Goal: Task Accomplishment & Management: Complete application form

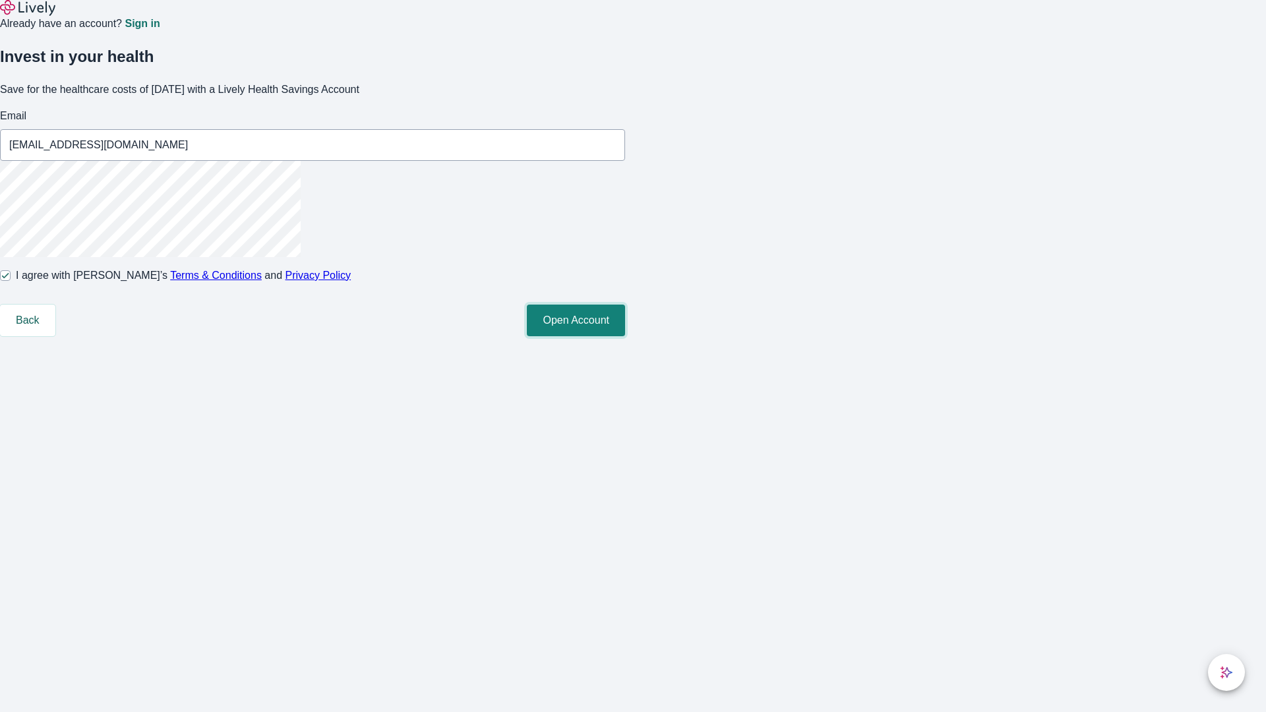
click at [625, 336] on button "Open Account" at bounding box center [576, 321] width 98 height 32
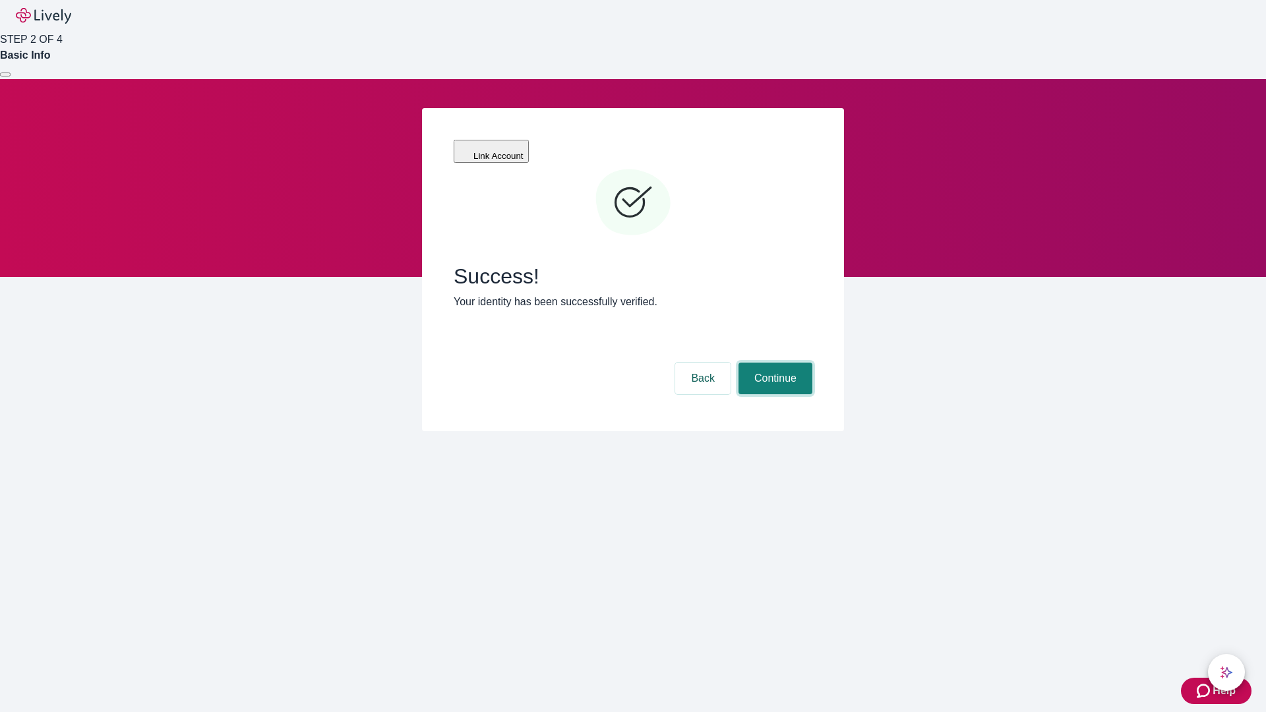
click at [773, 363] on button "Continue" at bounding box center [775, 379] width 74 height 32
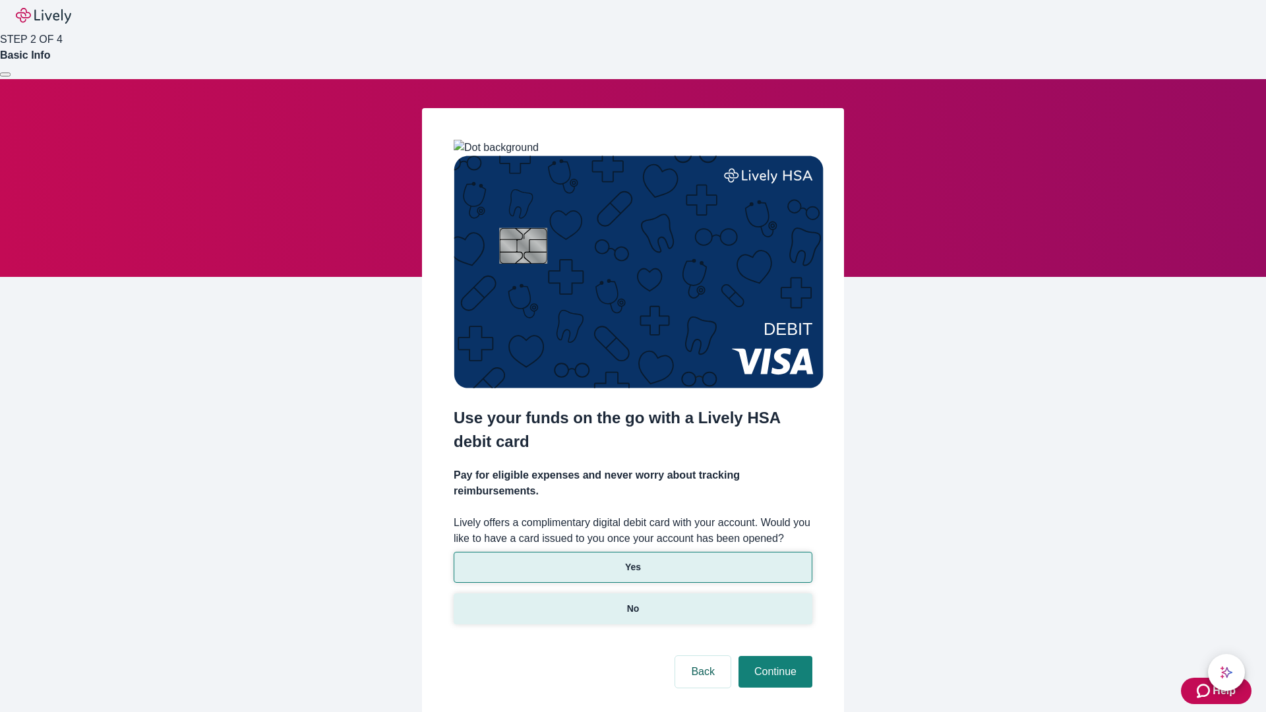
click at [632, 602] on p "No" at bounding box center [633, 609] width 13 height 14
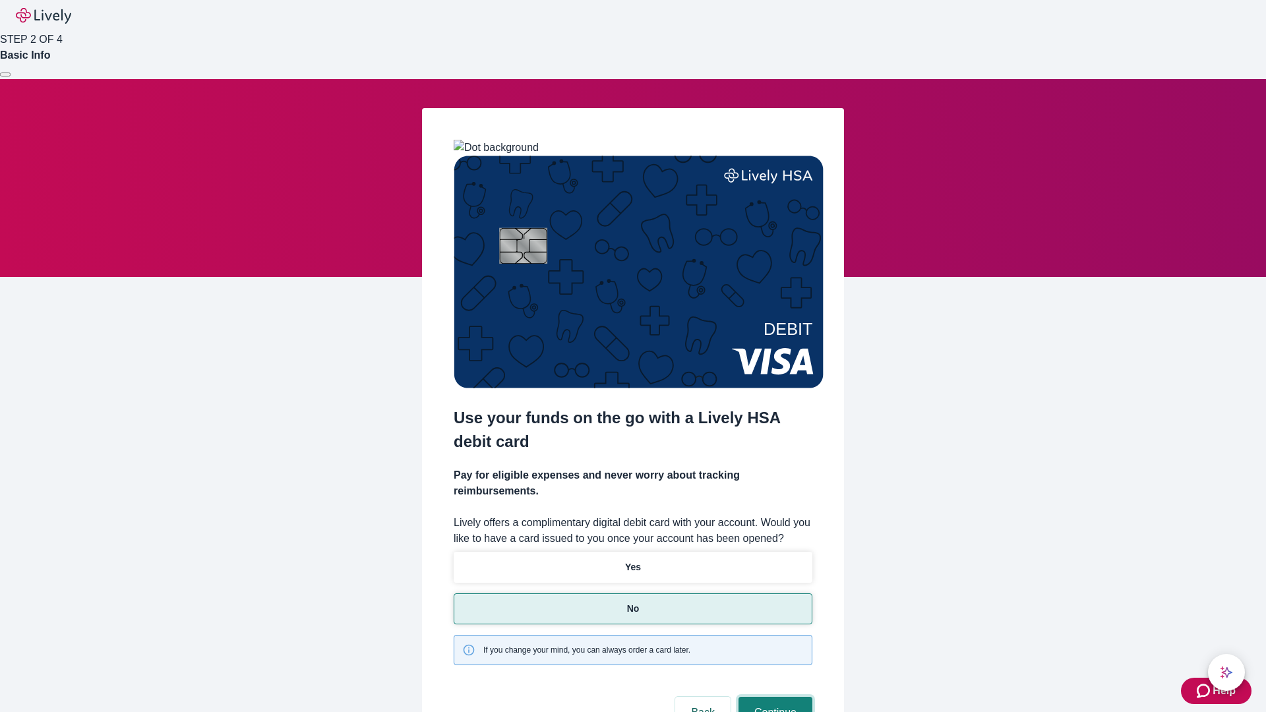
click at [773, 697] on button "Continue" at bounding box center [775, 713] width 74 height 32
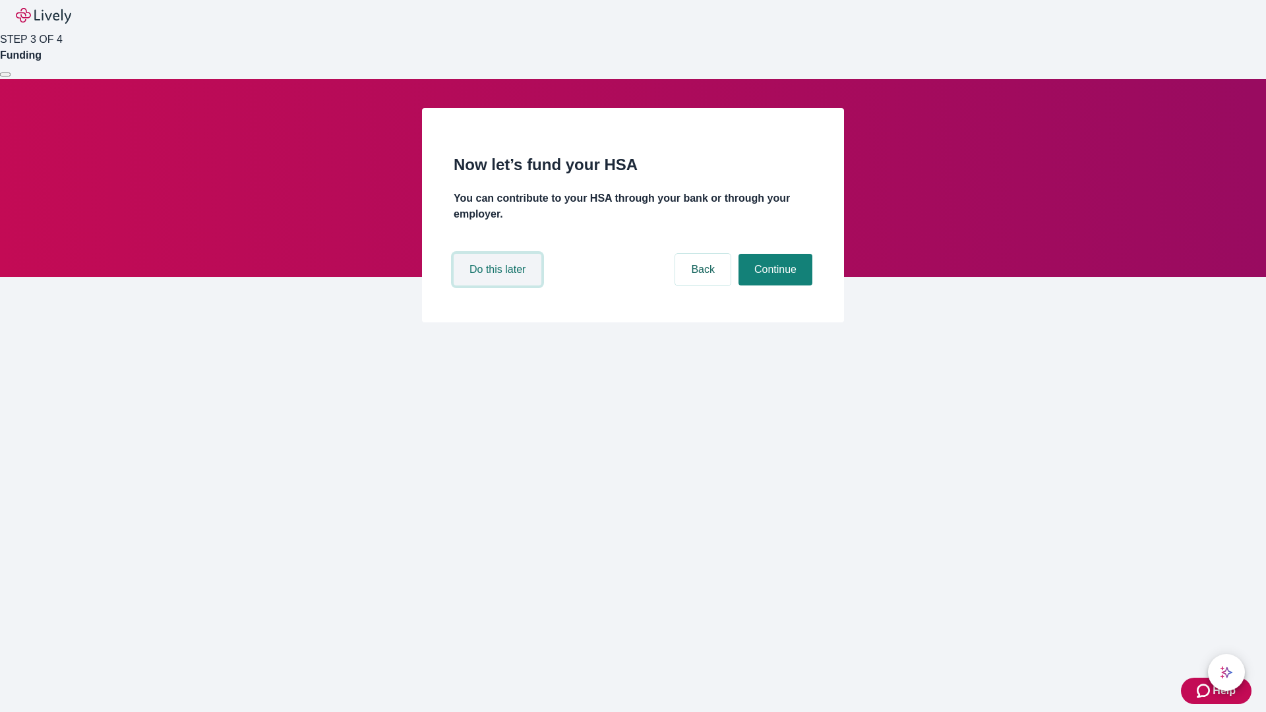
click at [499, 285] on button "Do this later" at bounding box center [498, 270] width 88 height 32
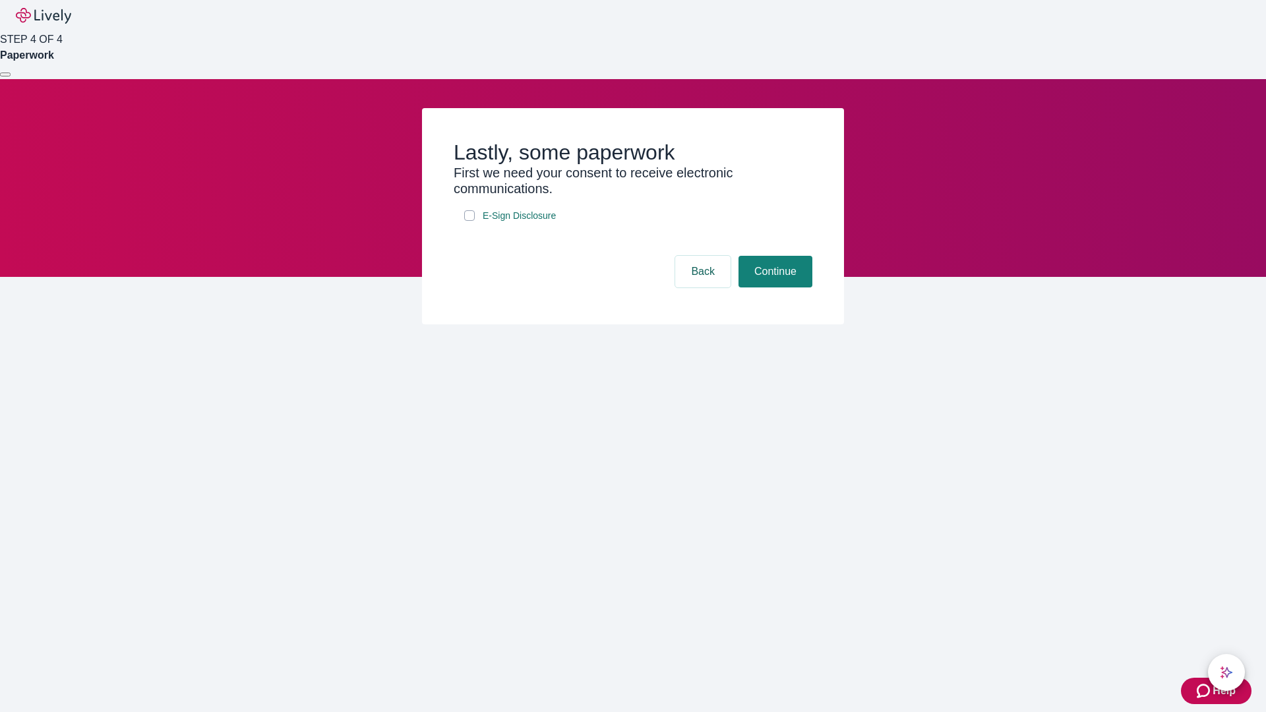
click at [469, 221] on input "E-Sign Disclosure" at bounding box center [469, 215] width 11 height 11
checkbox input "true"
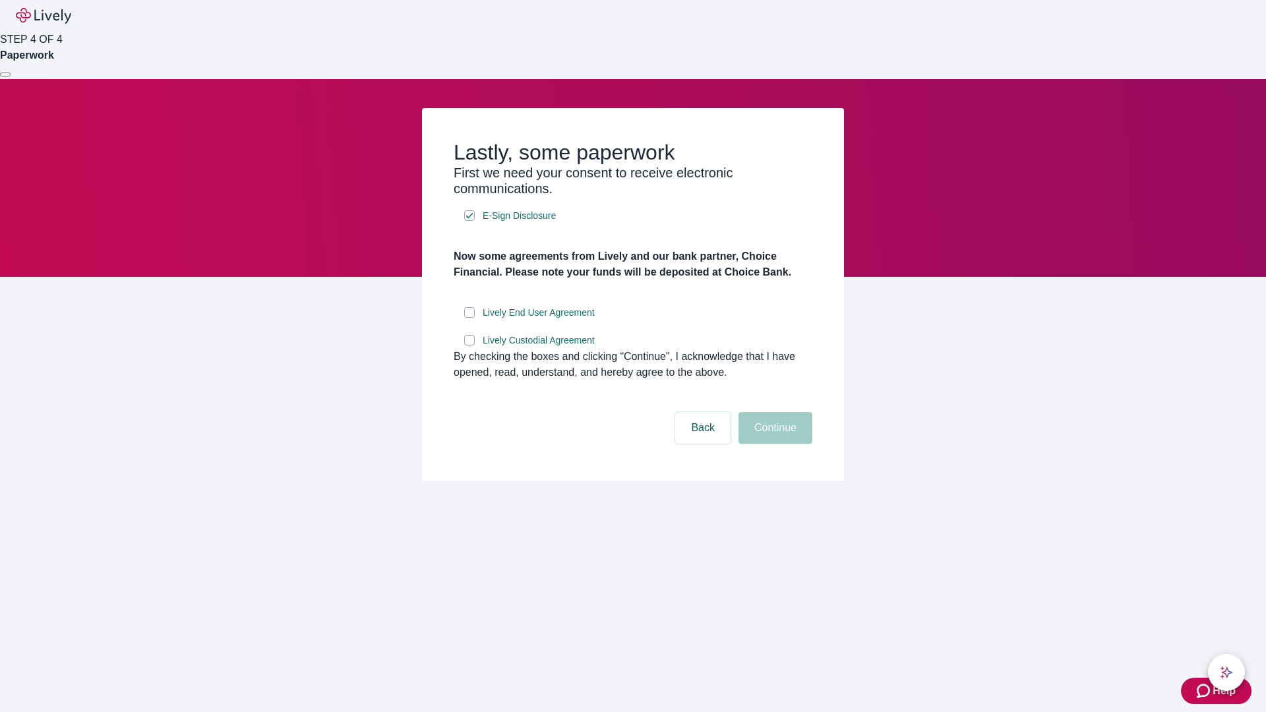
click at [469, 318] on input "Lively End User Agreement" at bounding box center [469, 312] width 11 height 11
checkbox input "true"
click at [469, 345] on input "Lively Custodial Agreement" at bounding box center [469, 340] width 11 height 11
checkbox input "true"
click at [773, 444] on button "Continue" at bounding box center [775, 428] width 74 height 32
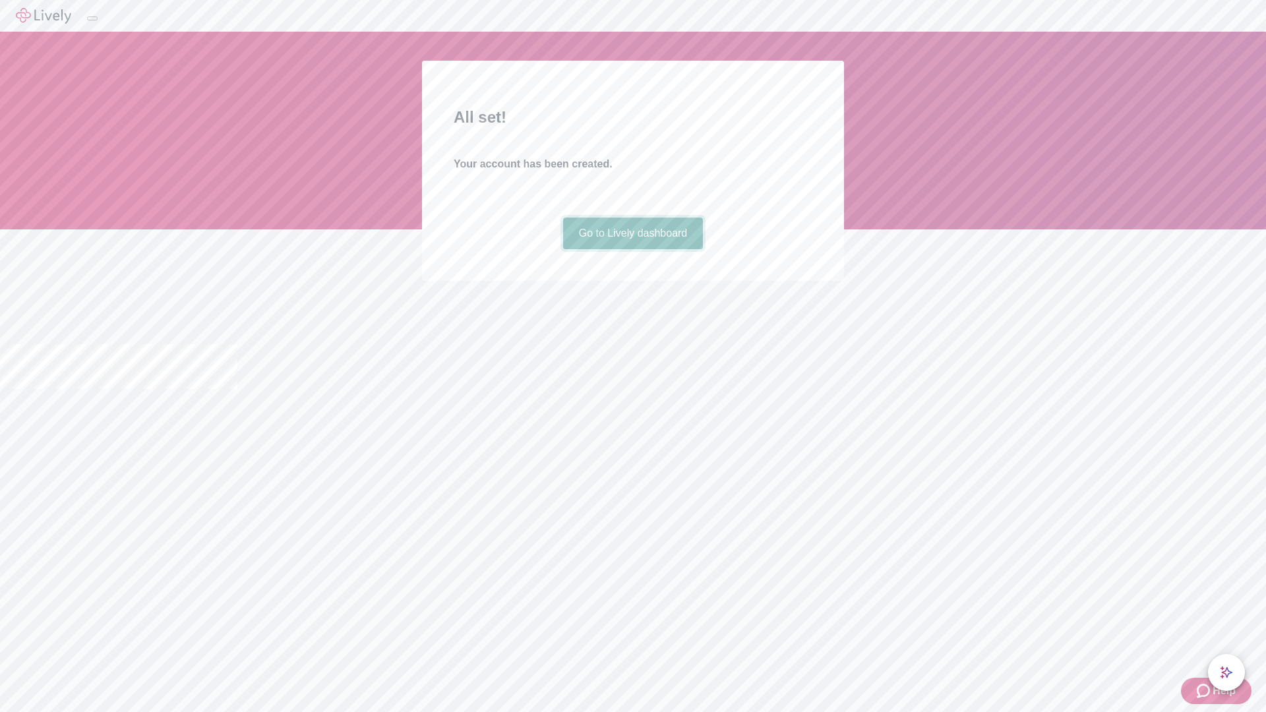
click at [632, 249] on link "Go to Lively dashboard" at bounding box center [633, 234] width 140 height 32
